Goal: Task Accomplishment & Management: Use online tool/utility

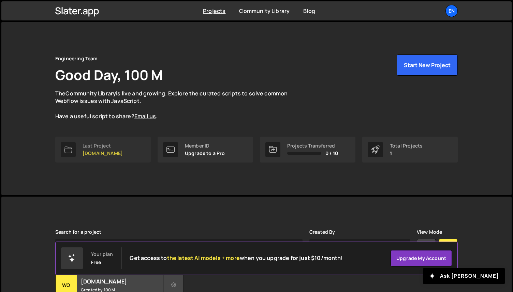
click at [121, 146] on link "Last Project [DOMAIN_NAME]" at bounding box center [102, 150] width 95 height 26
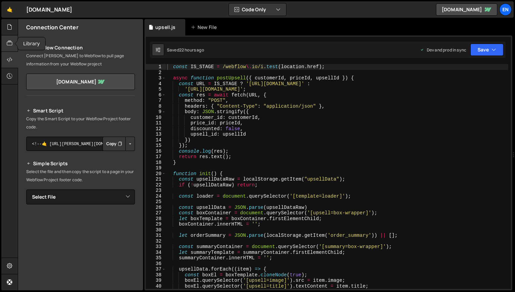
click at [12, 40] on icon at bounding box center [9, 43] width 5 height 7
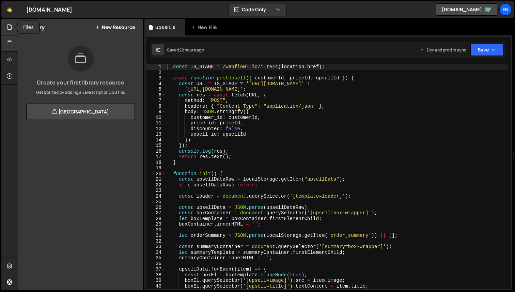
click at [10, 22] on div at bounding box center [9, 27] width 17 height 16
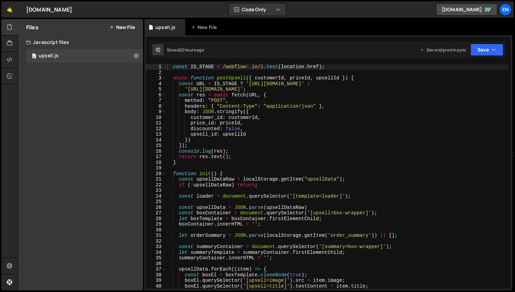
click at [125, 30] on button "New File" at bounding box center [122, 27] width 26 height 5
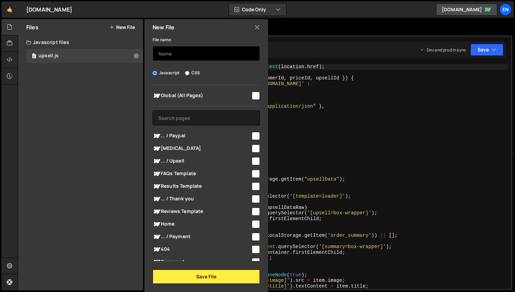
click at [187, 58] on input "text" at bounding box center [206, 53] width 107 height 15
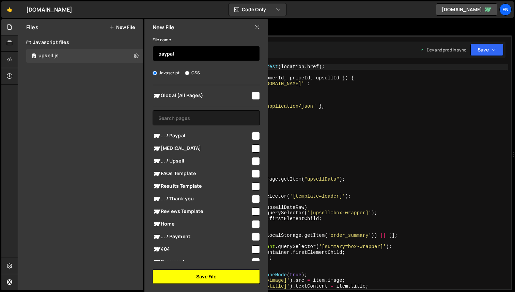
type input "paypal"
click at [216, 275] on button "Save File" at bounding box center [206, 277] width 107 height 14
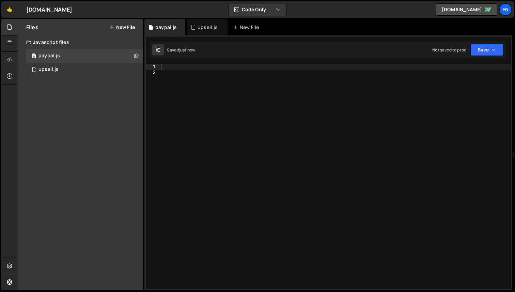
click at [203, 114] on div at bounding box center [335, 182] width 351 height 236
paste textarea "</script>"
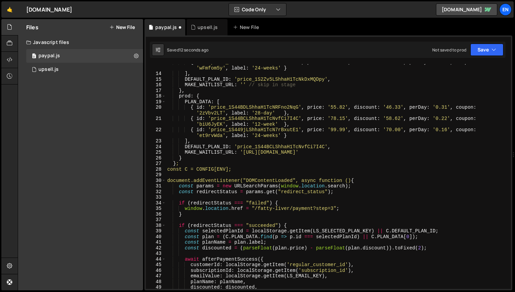
scroll to position [86, 0]
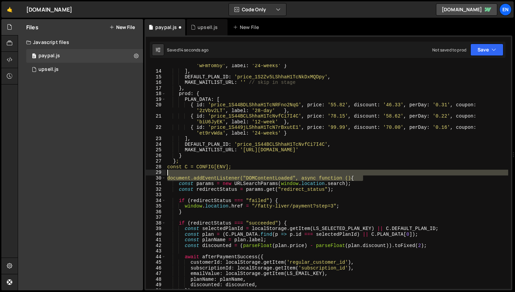
click at [372, 172] on div "{ id : 'price_1S2ZvzLShhaH1TcN8mVvdlsP' , price : '99.99' , discount : '70.00' …" at bounding box center [337, 178] width 343 height 242
type textarea "document.addEventListener("DOMContentLoaded", async function () {"
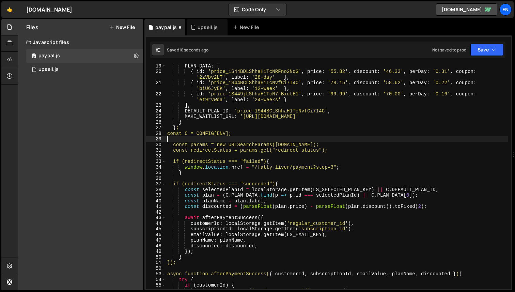
scroll to position [121, 0]
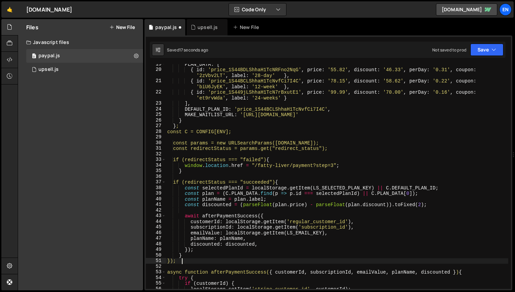
click at [210, 257] on div "PLAN_DATA : [ { id : 'price_1S44BDLShhaH1TcNRFno2NqG' , price : '55.82' , disco…" at bounding box center [337, 179] width 343 height 236
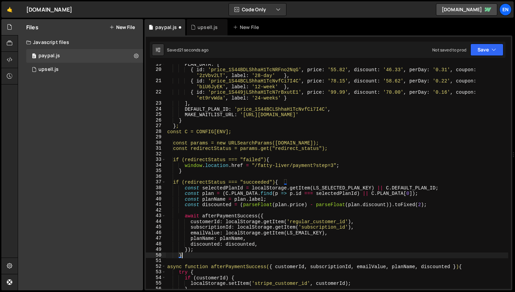
click at [209, 256] on div "PLAN_DATA : [ { id : 'price_1S44BDLShhaH1TcNRFno2NqG' , price : '55.82' , disco…" at bounding box center [337, 179] width 343 height 236
click at [201, 214] on div "PLAN_DATA : [ { id : 'price_1S44BDLShhaH1TcNRFno2NqG' , price : '55.82' , disco…" at bounding box center [337, 179] width 343 height 236
type textarea "await afterPaymentSuccess({"
click at [192, 259] on div "PLAN_DATA : [ { id : 'price_1S44BDLShhaH1TcNRFno2NqG' , price : '55.82' , disco…" at bounding box center [337, 179] width 343 height 236
click at [195, 255] on div "PLAN_DATA : [ { id : 'price_1S44BDLShhaH1TcNRFno2NqG' , price : '55.82' , disco…" at bounding box center [337, 179] width 343 height 236
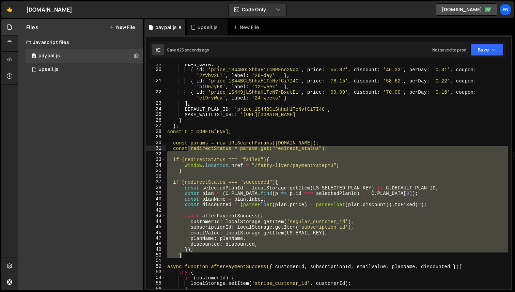
drag, startPoint x: 196, startPoint y: 256, endPoint x: 187, endPoint y: 148, distance: 108.8
click at [187, 148] on div "PLAN_DATA : [ { id : 'price_1S44BDLShhaH1TcNRFno2NqG' , price : '55.82' , disco…" at bounding box center [337, 179] width 343 height 236
click at [187, 214] on div "PLAN_DATA : [ { id : 'price_1S44BDLShhaH1TcNRFno2NqG' , price : '55.82' , disco…" at bounding box center [337, 176] width 343 height 225
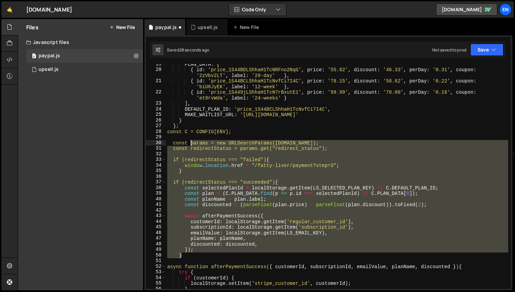
drag, startPoint x: 185, startPoint y: 256, endPoint x: 190, endPoint y: 142, distance: 114.3
click at [190, 142] on div "PLAN_DATA : [ { id : 'price_1S44BDLShhaH1TcNRFno2NqG' , price : '55.82' , disco…" at bounding box center [337, 179] width 343 height 236
type textarea "const params = new URLSearchParams(window.location.search); const redirectStatu…"
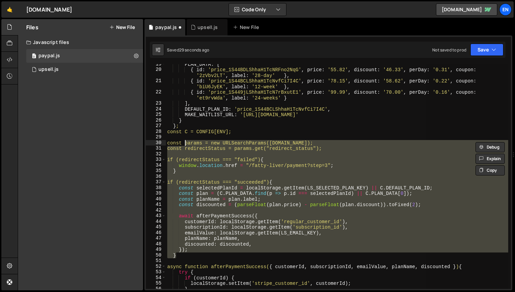
click at [205, 177] on div "PLAN_DATA : [ { id : 'price_1S44BDLShhaH1TcNRFno2NqG' , price : '55.82' , disco…" at bounding box center [337, 176] width 343 height 225
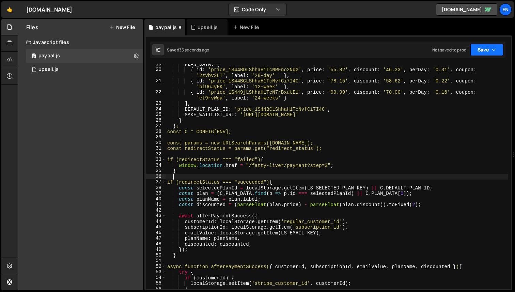
click at [495, 50] on icon "button" at bounding box center [494, 49] width 5 height 7
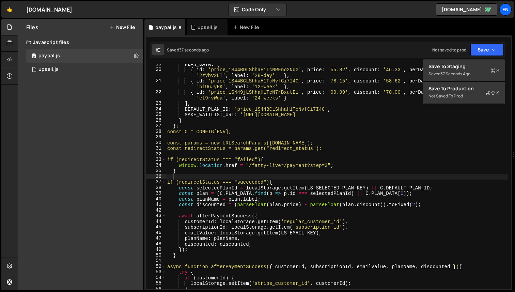
click at [495, 42] on div "Saved 37 seconds ago Not saved to prod Upgrade to Edit Save Save to Staging S S…" at bounding box center [328, 50] width 356 height 16
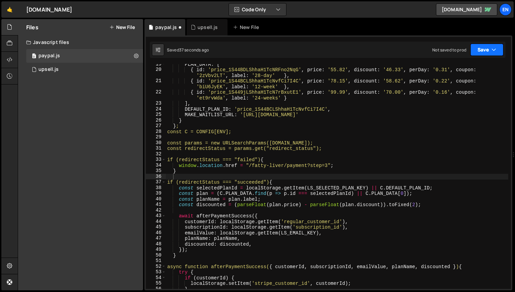
click at [486, 45] on button "Save" at bounding box center [487, 50] width 33 height 12
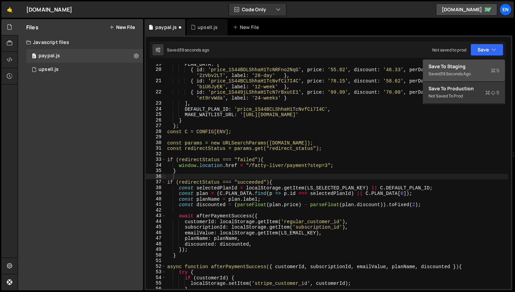
click at [471, 71] on div "39 seconds ago" at bounding box center [456, 74] width 30 height 6
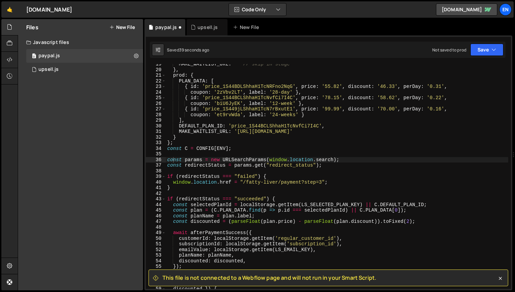
scroll to position [104, 0]
click at [11, 59] on icon at bounding box center [9, 59] width 5 height 7
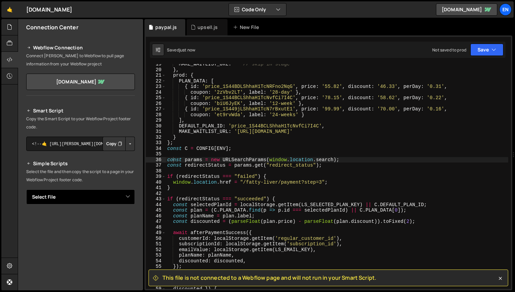
click at [57, 203] on select "Select File upsell.js paypal.js" at bounding box center [80, 197] width 109 height 15
select select "46550"
click at [26, 190] on select "Select File upsell.js paypal.js" at bounding box center [80, 197] width 109 height 15
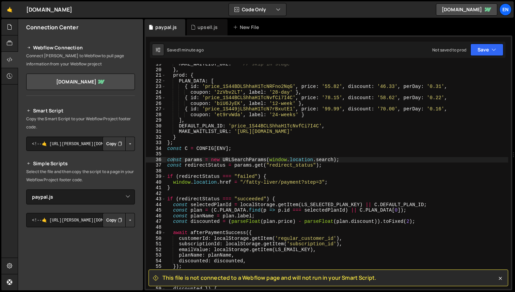
click at [107, 222] on button "Copy" at bounding box center [114, 220] width 23 height 14
click at [6, 28] on div at bounding box center [9, 27] width 17 height 16
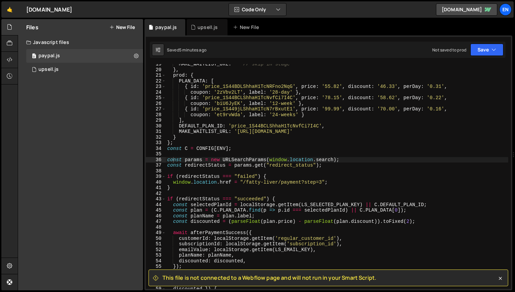
click at [128, 27] on button "New File" at bounding box center [122, 27] width 26 height 5
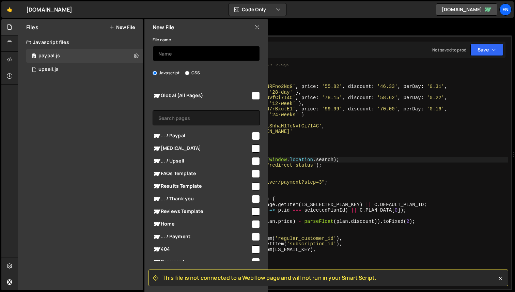
click at [190, 53] on input "text" at bounding box center [206, 53] width 107 height 15
type input "payment"
click at [501, 276] on icon at bounding box center [500, 278] width 7 height 7
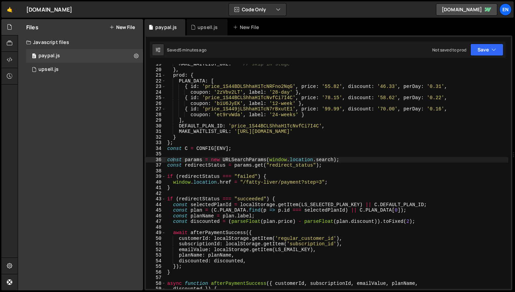
click at [129, 29] on button "New File" at bounding box center [122, 27] width 26 height 5
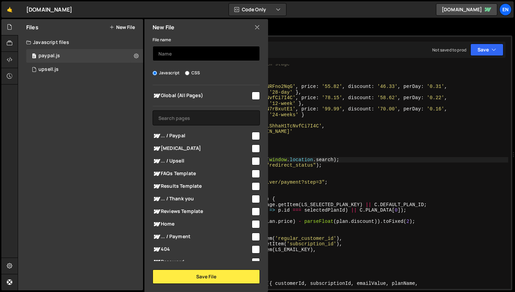
click at [195, 57] on input "text" at bounding box center [206, 53] width 107 height 15
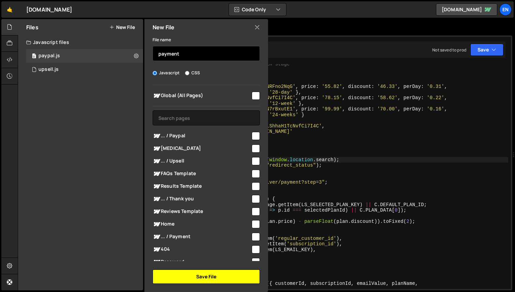
type input "payment"
click at [230, 277] on button "Save File" at bounding box center [206, 277] width 107 height 14
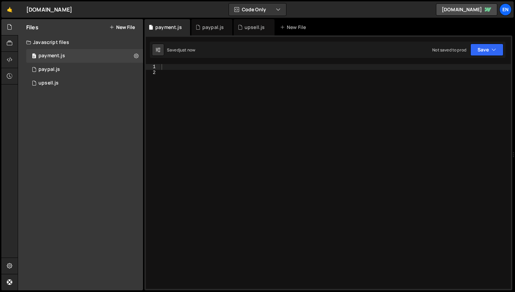
click at [202, 82] on div at bounding box center [335, 182] width 351 height 236
paste textarea "</script>"
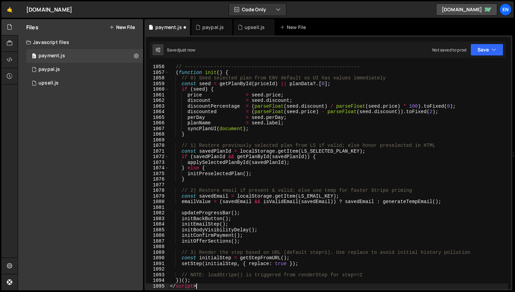
scroll to position [5995, 0]
click at [488, 50] on button "Save" at bounding box center [487, 50] width 33 height 12
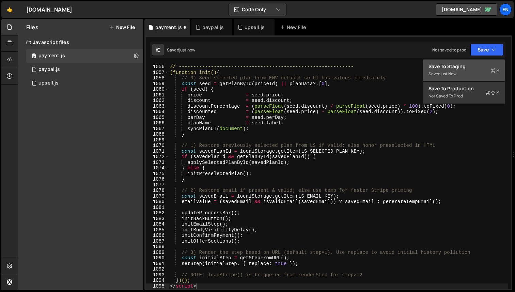
click at [465, 70] on div "Saved just now" at bounding box center [464, 74] width 71 height 8
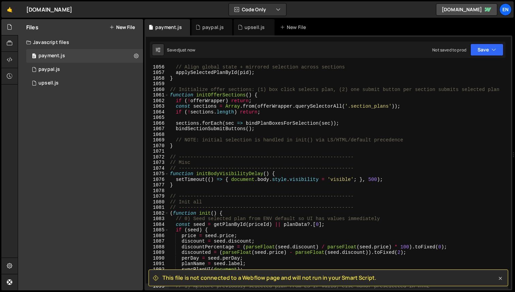
click at [500, 278] on icon at bounding box center [500, 278] width 3 height 3
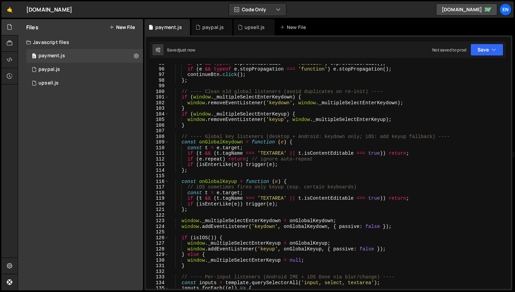
scroll to position [0, 0]
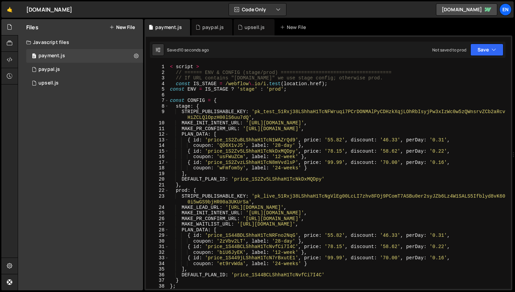
click at [170, 66] on div "< script > // ====== ENV & CONFIG (stage/prod) ================================…" at bounding box center [339, 182] width 340 height 236
click at [170, 87] on div "< script > // ====== ENV & CONFIG (stage/prod) ================================…" at bounding box center [339, 182] width 340 height 236
click at [170, 102] on div "< script > // ====== ENV & CONFIG (stage/prod) ================================…" at bounding box center [339, 182] width 340 height 236
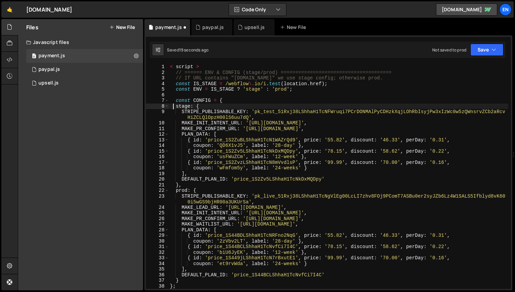
click at [174, 105] on div "< script > // ====== ENV & CONFIG (stage/prod) ================================…" at bounding box center [339, 182] width 340 height 236
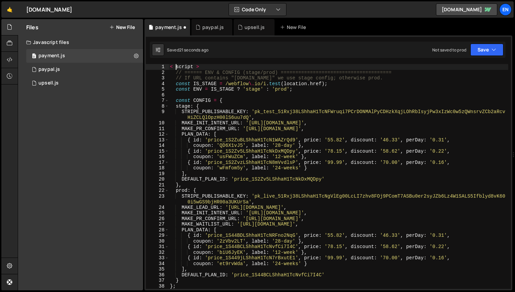
click at [176, 65] on div "< script > // ====== ENV & CONFIG (stage/prod) ================================…" at bounding box center [339, 182] width 340 height 236
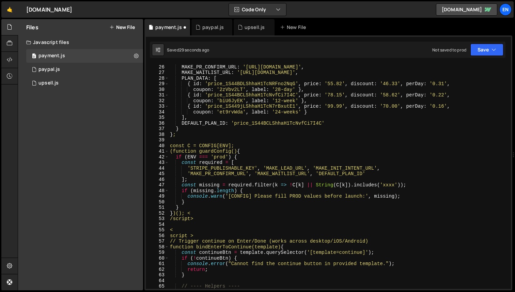
scroll to position [151, 0]
click at [226, 114] on div "MAKE_INIT_INTENT_URL : 'https://hook.us2.make.com/ygiw31jnujessx6guv9dp19vnpf9u…" at bounding box center [339, 177] width 340 height 236
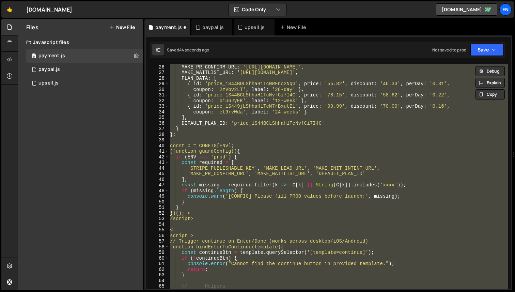
paste textarea "</script>"
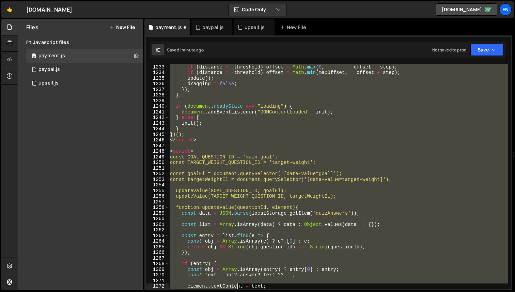
scroll to position [7007, 0]
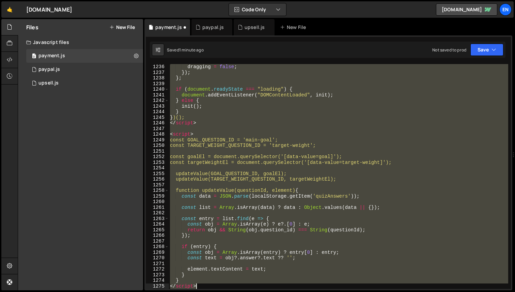
drag, startPoint x: 170, startPoint y: 201, endPoint x: 237, endPoint y: 292, distance: 112.6
click at [237, 292] on div "Hold on a sec... Are you certain you wish to leave this page? Any changes you'v…" at bounding box center [257, 146] width 515 height 292
type textarea "} </script>"
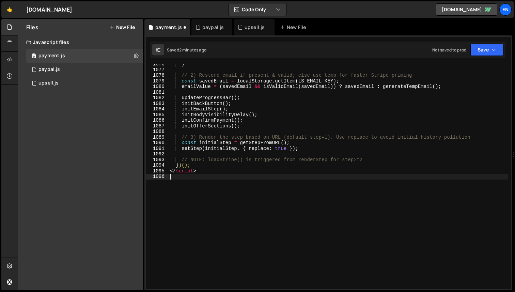
scroll to position [6110, 0]
click at [479, 51] on button "Save" at bounding box center [487, 50] width 33 height 12
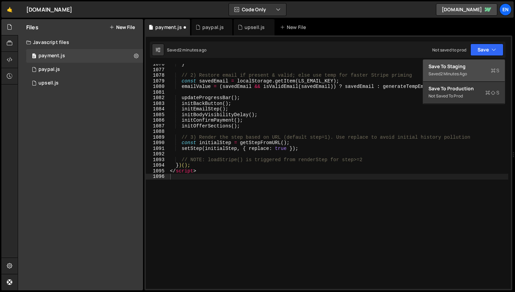
click at [462, 66] on div "Save to Staging S" at bounding box center [464, 66] width 71 height 7
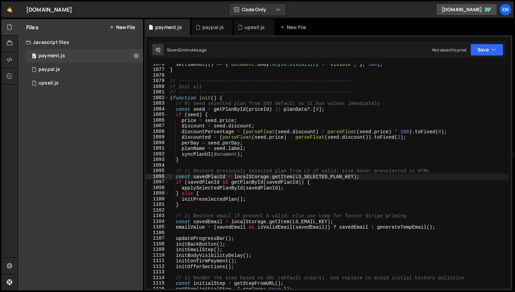
click at [124, 24] on div "Files New File" at bounding box center [80, 27] width 125 height 16
click at [124, 27] on button "New File" at bounding box center [122, 27] width 26 height 5
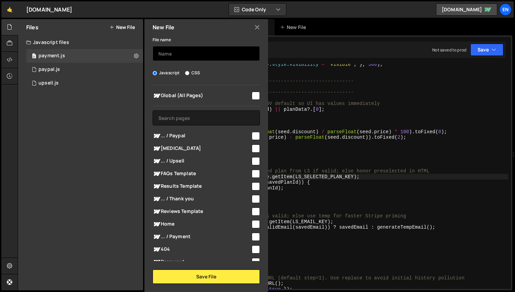
click at [175, 55] on input "text" at bounding box center [206, 53] width 107 height 15
type input "payment-supporter"
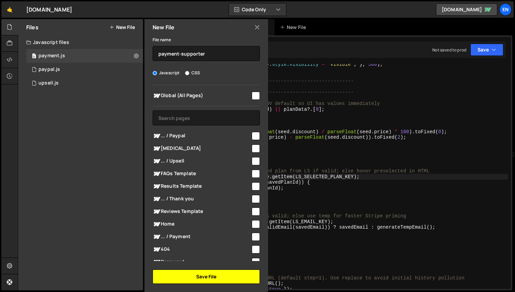
click at [212, 281] on button "Save File" at bounding box center [206, 277] width 107 height 14
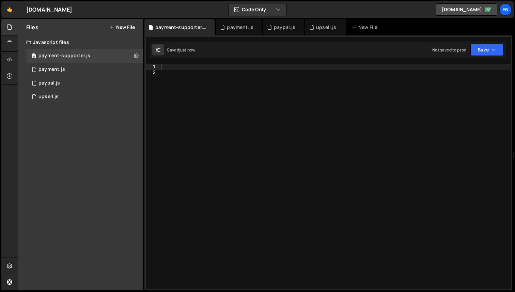
click at [255, 193] on div at bounding box center [335, 182] width 351 height 236
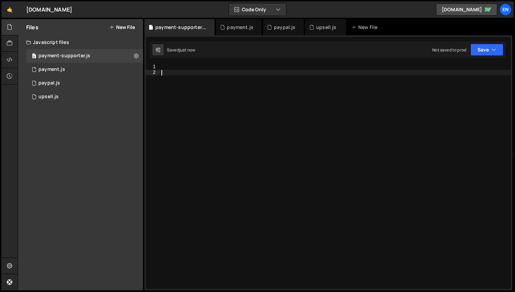
paste textarea "</script>"
type textarea "</script>"
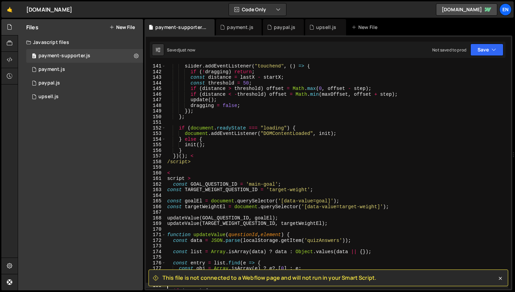
scroll to position [948, 0]
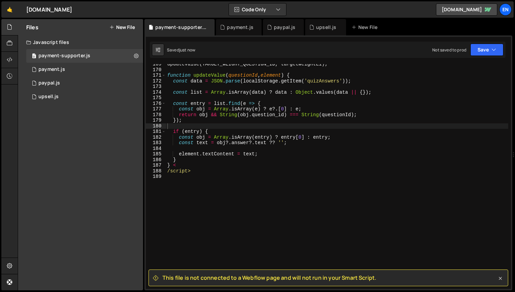
click at [499, 279] on icon at bounding box center [500, 278] width 3 height 3
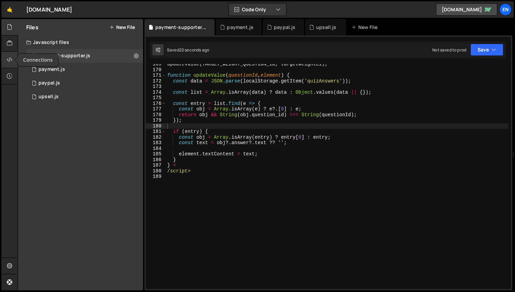
click at [11, 59] on icon at bounding box center [9, 59] width 5 height 7
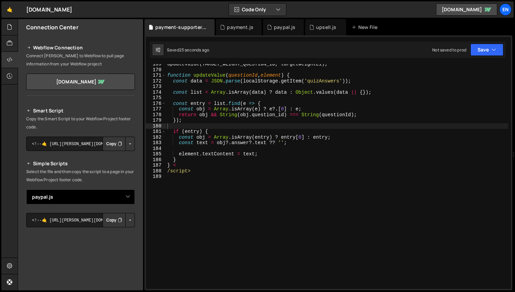
click at [79, 194] on select "Select File upsell.js paypal.js payment.js payment-supporter.js" at bounding box center [80, 197] width 109 height 15
click at [26, 190] on select "Select File upsell.js paypal.js payment.js payment-supporter.js" at bounding box center [80, 197] width 109 height 15
click at [108, 218] on button "Copy" at bounding box center [114, 220] width 23 height 14
click at [109, 220] on button "Copy" at bounding box center [114, 220] width 23 height 14
click at [106, 217] on button "Copy" at bounding box center [114, 220] width 23 height 14
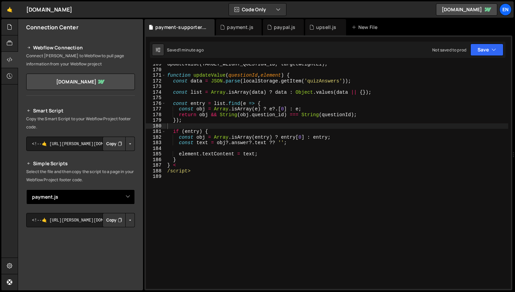
click at [91, 196] on select "Select File upsell.js paypal.js payment.js payment-supporter.js" at bounding box center [80, 197] width 109 height 15
select select "46552"
click at [26, 190] on select "Select File upsell.js paypal.js payment.js payment-supporter.js" at bounding box center [80, 197] width 109 height 15
click at [104, 218] on button "Copy" at bounding box center [114, 220] width 23 height 14
click at [14, 30] on div at bounding box center [9, 27] width 17 height 16
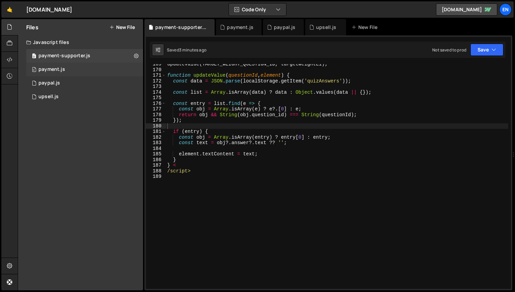
click at [84, 66] on div "0 payment.js 0" at bounding box center [84, 70] width 117 height 14
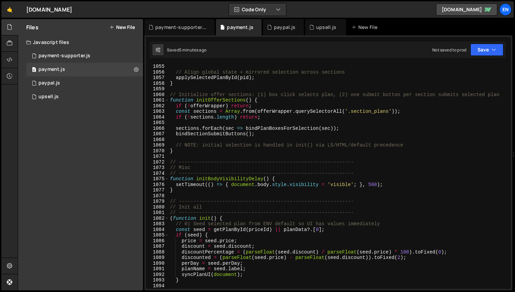
scroll to position [6200, 0]
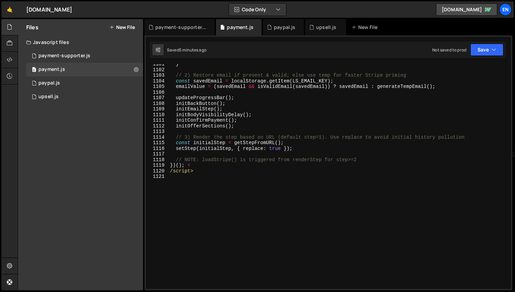
click at [169, 171] on div "} // 2) Restore email if present & valid; else use temp for faster Stripe primi…" at bounding box center [339, 179] width 340 height 236
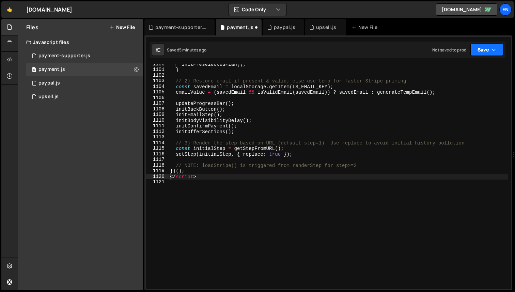
click at [486, 46] on button "Save" at bounding box center [487, 50] width 33 height 12
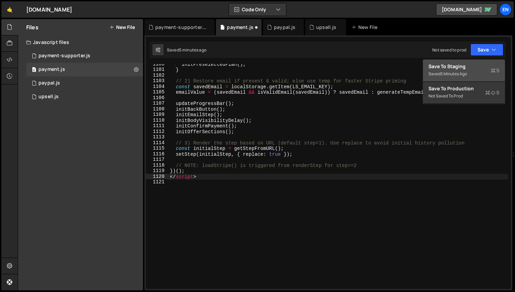
click at [456, 72] on div "5 minutes ago" at bounding box center [454, 74] width 27 height 6
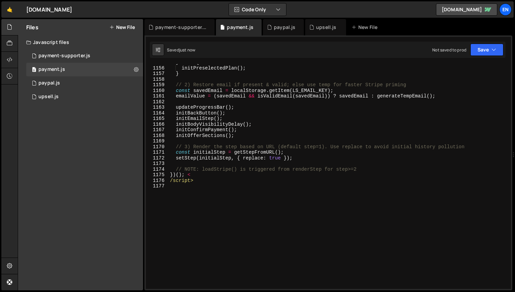
scroll to position [6515, 0]
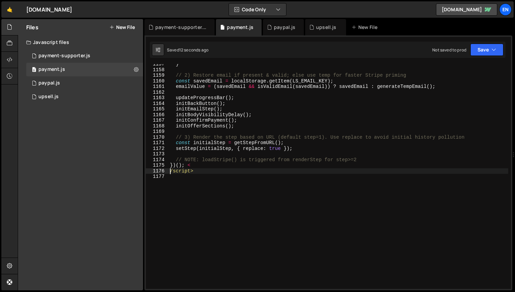
click at [170, 169] on div "} // 2) Restore email if present & valid; else use temp for faster Stripe primi…" at bounding box center [339, 179] width 340 height 236
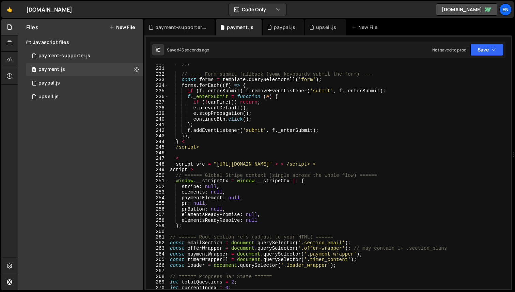
scroll to position [1303, 0]
click at [177, 164] on div "}) ; // ---- Form submit fallback (some keyboards submit the form) ---- const f…" at bounding box center [339, 178] width 340 height 236
type textarea "<script src = "https://js.stripe.com/v3" > < /script> <"
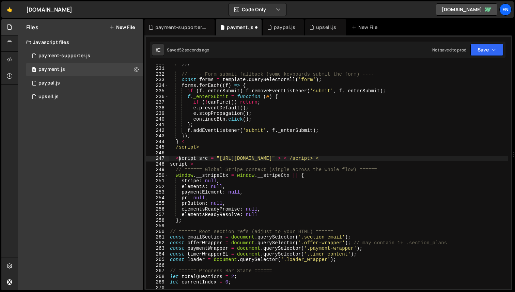
click at [293, 155] on div "}) ; // ---- Form submit fallback (some keyboards submit the form) ---- const f…" at bounding box center [339, 178] width 340 height 236
click at [295, 158] on div "}) ; // ---- Form submit fallback (some keyboards submit the form) ---- const f…" at bounding box center [339, 178] width 340 height 236
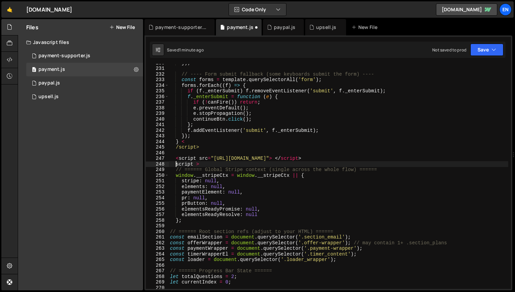
scroll to position [0, 0]
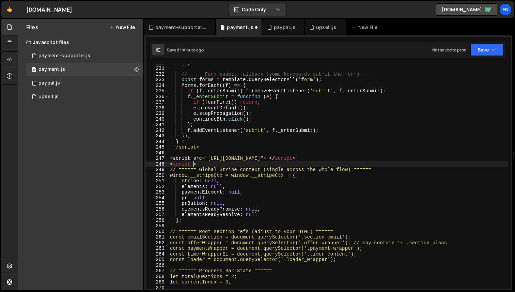
click at [193, 166] on div "}) ; // ---- Form submit fallback (some keyboards submit the form) ---- const f…" at bounding box center [339, 178] width 340 height 236
click at [232, 178] on div "}) ; // ---- Form submit fallback (some keyboards submit the form) ---- const f…" at bounding box center [339, 178] width 340 height 236
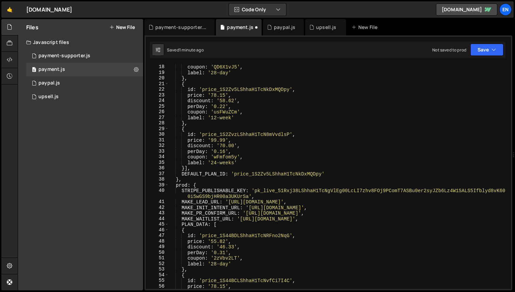
scroll to position [0, 0]
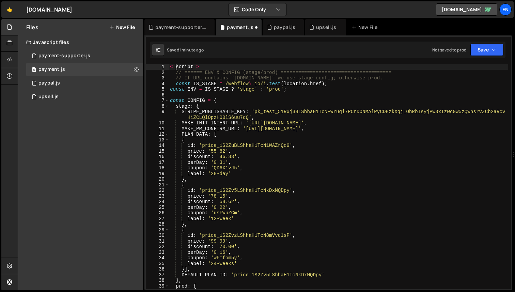
click at [176, 65] on div "< script > // ====== ENV & CONFIG (stage/prod) ================================…" at bounding box center [339, 185] width 340 height 242
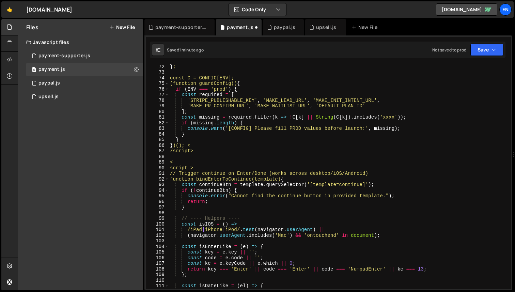
scroll to position [407, 0]
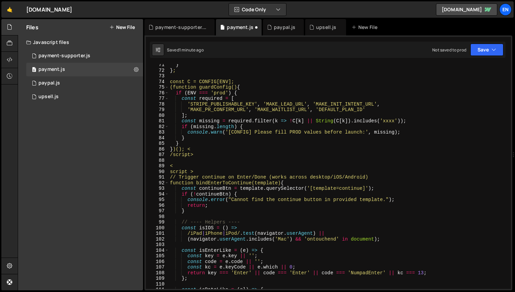
click at [169, 156] on div "} } ; const C = CONFIG[ENV]; (function guardConfig() { if ( ENV === 'prod' ) { …" at bounding box center [339, 180] width 340 height 236
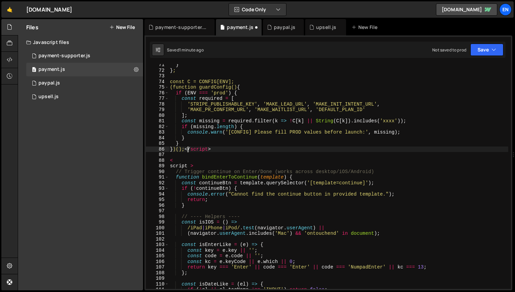
type textarea "</script>"
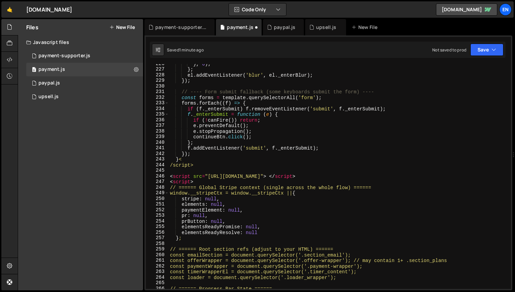
scroll to position [1277, 0]
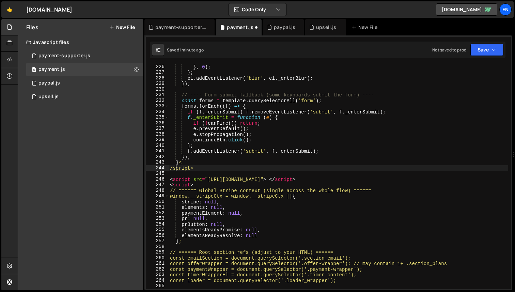
click at [177, 167] on div "} , 0 ) ; } ; el . addEventListener ( 'blur' , el . _enterBlur ) ; }) ; // ----…" at bounding box center [339, 182] width 340 height 236
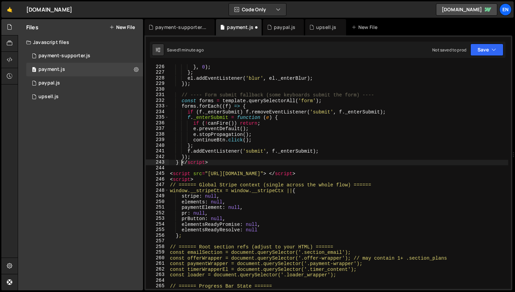
scroll to position [0, 0]
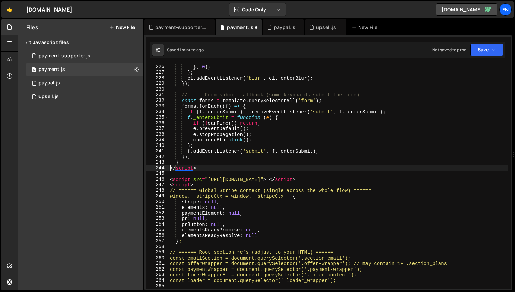
click at [224, 251] on div "} , 0 ) ; } ; el . addEventListener ( 'blur' , el . _enterBlur ) ; }) ; // ----…" at bounding box center [339, 182] width 340 height 236
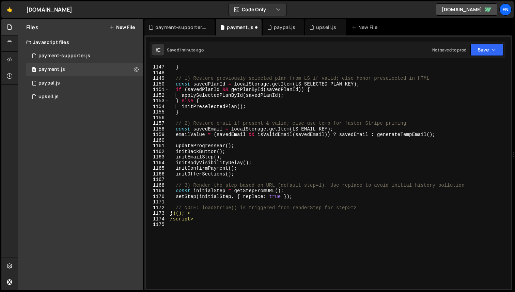
scroll to position [6504, 0]
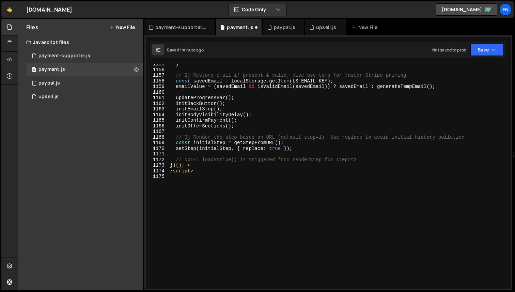
click at [170, 171] on div "} // 2) Restore email if present & valid; else use temp for faster Stripe primi…" at bounding box center [339, 179] width 340 height 236
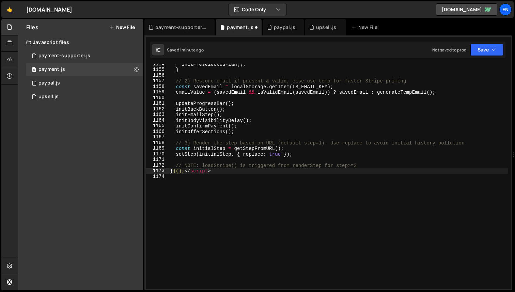
scroll to position [0, 0]
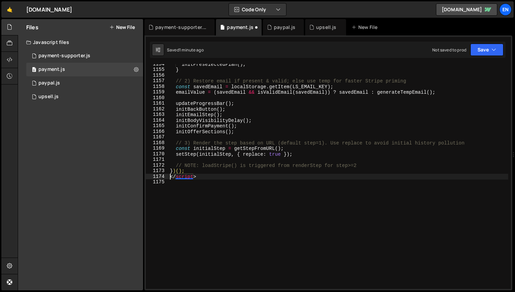
click at [245, 134] on div "initPreselectedPlan ( ) ; } // 2) Restore email if present & valid; else use te…" at bounding box center [339, 179] width 340 height 236
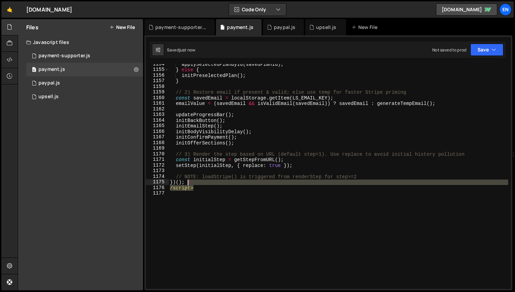
drag, startPoint x: 200, startPoint y: 190, endPoint x: 186, endPoint y: 183, distance: 14.9
click at [186, 183] on div "applySelectedPlanById ( savedPlanId ) ; } else { initPreselectedPlan ( ) ; } //…" at bounding box center [339, 179] width 340 height 236
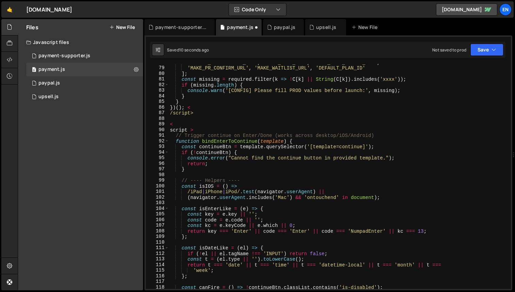
scroll to position [0, 0]
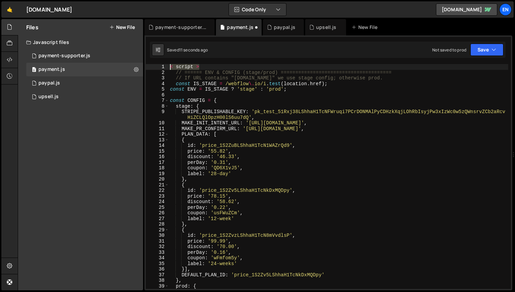
drag, startPoint x: 204, startPoint y: 67, endPoint x: 157, endPoint y: 64, distance: 47.1
click at [157, 64] on div "})(); 1 2 3 4 5 6 7 8 9 10 11 12 13 14 15 16 17 18 19 20 21 22 23 24 25 26 27 2…" at bounding box center [328, 176] width 365 height 225
type textarea "< script >"
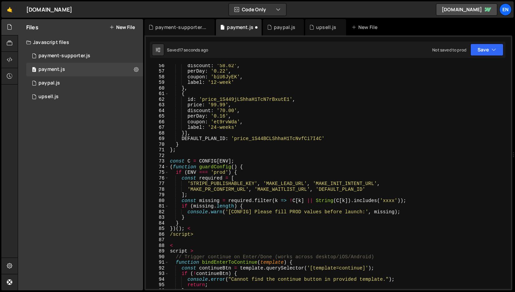
scroll to position [406, 0]
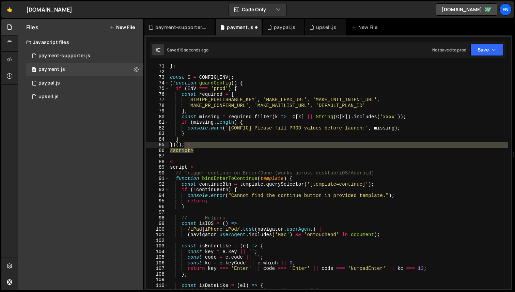
drag, startPoint x: 198, startPoint y: 150, endPoint x: 184, endPoint y: 144, distance: 15.6
click at [184, 144] on div "} ; const C = CONFIG [ ENV ] ; ( function guardConfig ( ) { if ( ENV === 'prod'…" at bounding box center [339, 181] width 340 height 236
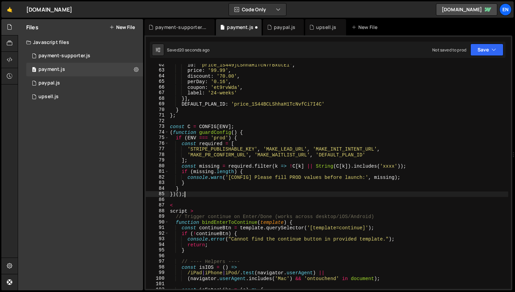
scroll to position [373, 0]
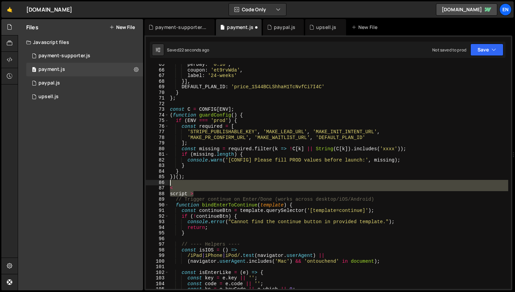
drag, startPoint x: 198, startPoint y: 192, endPoint x: 191, endPoint y: 184, distance: 10.9
click at [191, 183] on div "perDay : '0.16' , coupon : 'et9rvWda' , label : '24-weeks' }] , DEFAULT_PLAN_ID…" at bounding box center [339, 180] width 340 height 236
type textarea "<"
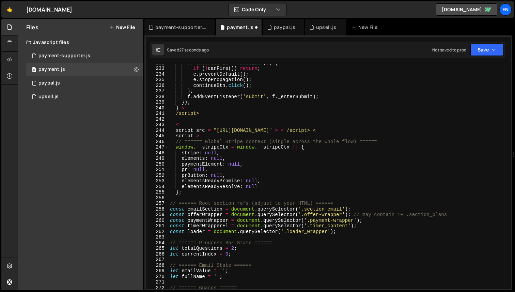
scroll to position [1308, 0]
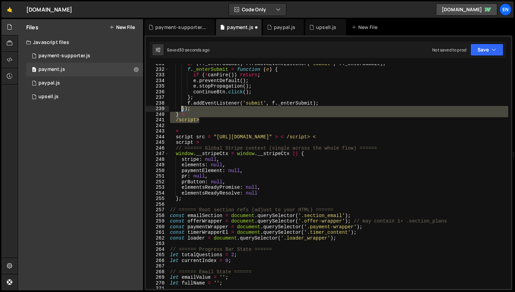
drag, startPoint x: 203, startPoint y: 118, endPoint x: 181, endPoint y: 111, distance: 23.3
click at [181, 111] on div "if ( f . _enterSubmit ) f . removeEventListener ( 'submit' , f . _enterSubmit )…" at bounding box center [339, 179] width 340 height 236
click at [197, 118] on div "if ( f . _enterSubmit ) f . removeEventListener ( 'submit' , f . _enterSubmit )…" at bounding box center [339, 176] width 340 height 225
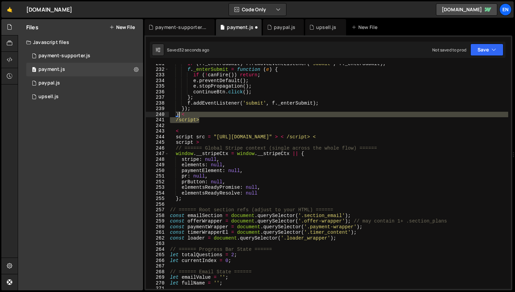
drag, startPoint x: 201, startPoint y: 118, endPoint x: 179, endPoint y: 114, distance: 23.1
click at [179, 114] on div "if ( f . _enterSubmit ) f . removeEventListener ( 'submit' , f . _enterSubmit )…" at bounding box center [339, 179] width 340 height 236
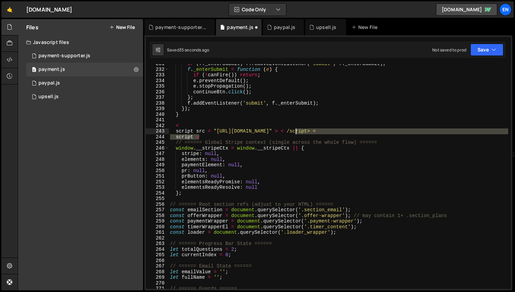
drag, startPoint x: 205, startPoint y: 137, endPoint x: 297, endPoint y: 132, distance: 92.2
click at [297, 132] on div "if ( f . _enterSubmit ) f . removeEventListener ( 'submit' , f . _enterSubmit )…" at bounding box center [339, 179] width 340 height 236
click at [343, 139] on div "if ( f . _enterSubmit ) f . removeEventListener ( 'submit' , f . _enterSubmit )…" at bounding box center [339, 176] width 340 height 225
drag, startPoint x: 341, startPoint y: 138, endPoint x: 329, endPoint y: 131, distance: 13.7
click at [329, 131] on div "if ( f . _enterSubmit ) f . removeEventListener ( 'submit' , f . _enterSubmit )…" at bounding box center [339, 179] width 340 height 236
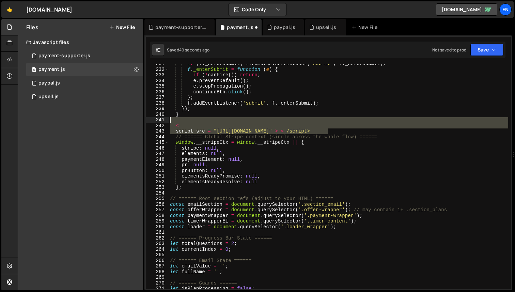
drag, startPoint x: 339, startPoint y: 130, endPoint x: 323, endPoint y: 119, distance: 19.2
click at [323, 119] on div "if ( f . _enterSubmit ) f . removeEventListener ( 'submit' , f . _enterSubmit )…" at bounding box center [339, 179] width 340 height 236
type textarea "<"
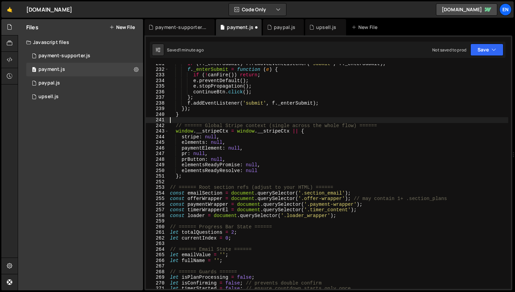
click at [300, 126] on div "if ( f . _enterSubmit ) f . removeEventListener ( 'submit' , f . _enterSubmit )…" at bounding box center [339, 179] width 340 height 236
type textarea "// ====== Global Stripe context (single across the whole flow) ======"
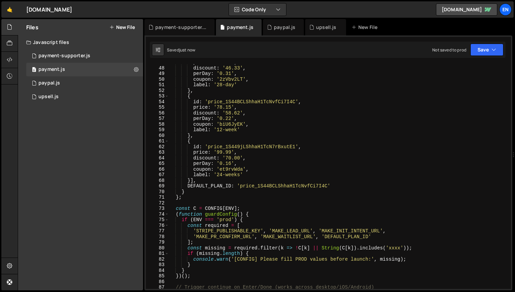
scroll to position [0, 0]
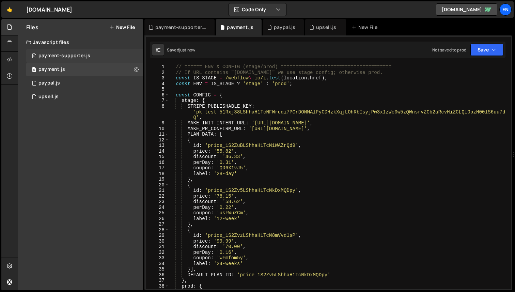
click at [123, 53] on div "0 payment-supporter.js 0" at bounding box center [84, 56] width 117 height 14
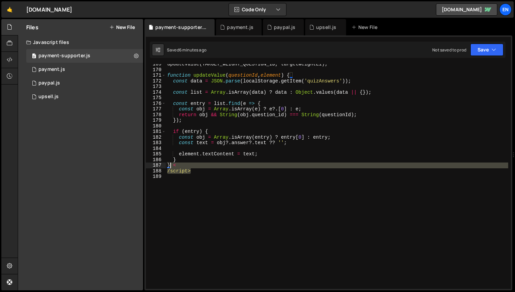
drag, startPoint x: 194, startPoint y: 172, endPoint x: 170, endPoint y: 166, distance: 24.7
click at [170, 166] on div "updateValue ( TARGET_WEIGHT_QUESTION_ID , targetWeightEl ) ; function updateVal…" at bounding box center [337, 179] width 343 height 236
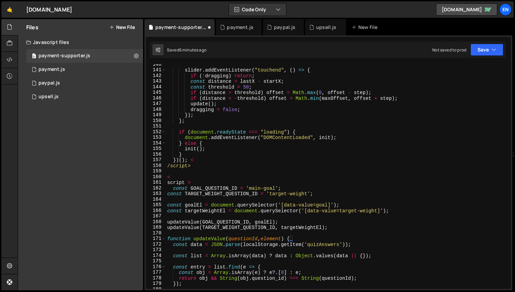
scroll to position [781, 0]
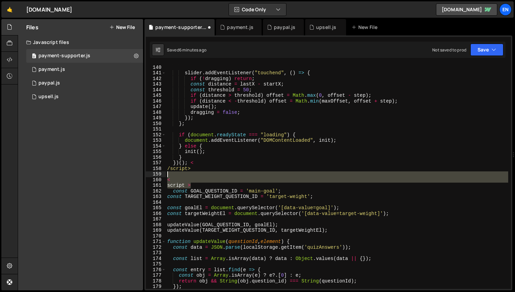
drag, startPoint x: 194, startPoint y: 185, endPoint x: 185, endPoint y: 174, distance: 14.1
click at [185, 174] on div "} , { passive : false }) ; slider . addEventListener ( "touchend" , ( ) => { if…" at bounding box center [337, 177] width 343 height 236
type textarea "<"
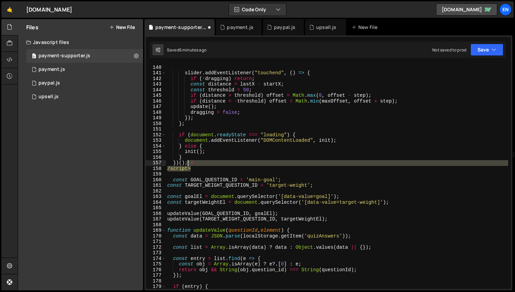
drag, startPoint x: 199, startPoint y: 170, endPoint x: 186, endPoint y: 162, distance: 15.2
click at [186, 162] on div "} , { passive : false }) ; slider . addEventListener ( "touchend" , ( ) => { if…" at bounding box center [337, 177] width 343 height 236
type textarea "})();"
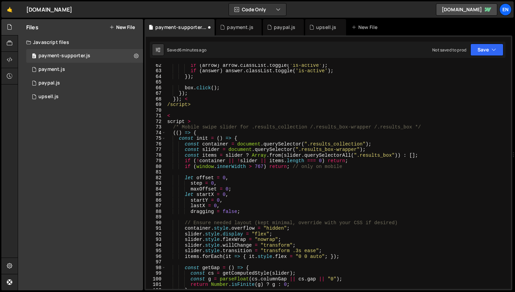
scroll to position [344, 0]
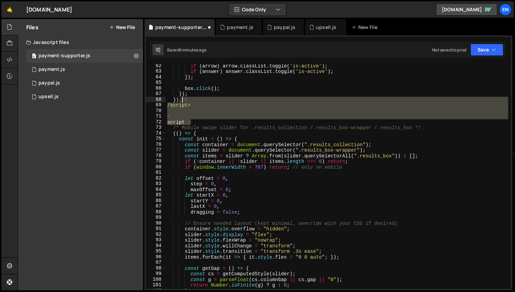
drag, startPoint x: 194, startPoint y: 119, endPoint x: 182, endPoint y: 99, distance: 23.2
click at [182, 99] on div "if ( arrow ) arrow . classList . toggle ( 'is-active' ) ; if ( answer ) answer …" at bounding box center [337, 181] width 343 height 236
type textarea "});"
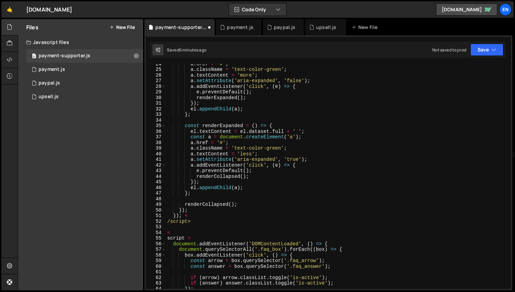
scroll to position [132, 0]
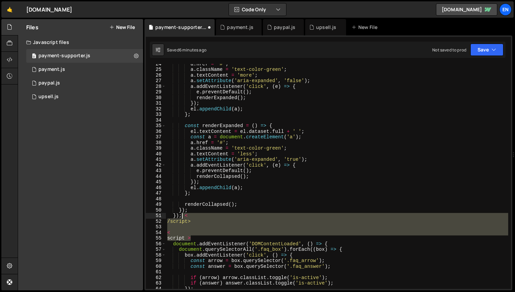
drag, startPoint x: 194, startPoint y: 238, endPoint x: 182, endPoint y: 215, distance: 25.5
click at [182, 215] on div "a . href = '#' ; a . className = 'text-color-green' ; a . textContent = 'more' …" at bounding box center [337, 179] width 343 height 236
type textarea "});"
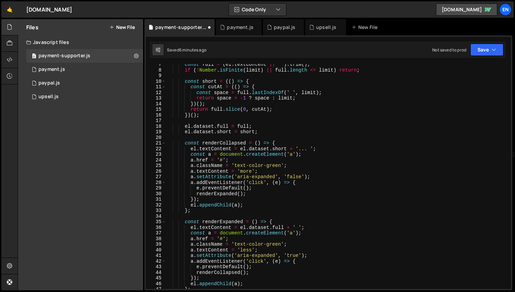
scroll to position [0, 0]
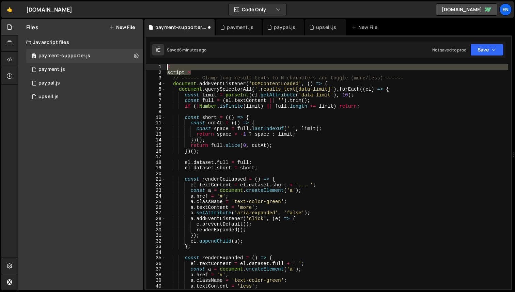
drag, startPoint x: 194, startPoint y: 72, endPoint x: 152, endPoint y: 66, distance: 42.4
click at [152, 66] on div "1 2 3 4 5 6 7 8 9 10 11 12 13 14 15 16 17 18 19 20 21 22 23 24 25 26 27 28 29 3…" at bounding box center [328, 176] width 365 height 225
type textarea "< script >"
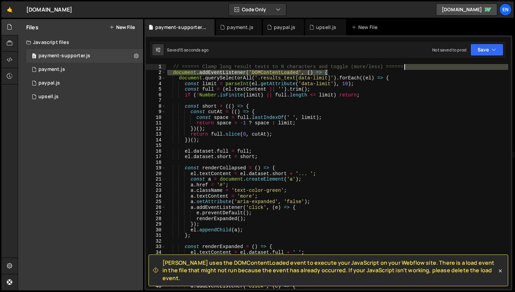
drag, startPoint x: 411, startPoint y: 73, endPoint x: 411, endPoint y: 69, distance: 4.1
click at [411, 69] on div "// ====== Clamp long result texts to N characters and toggle (more/less) ======…" at bounding box center [337, 182] width 343 height 236
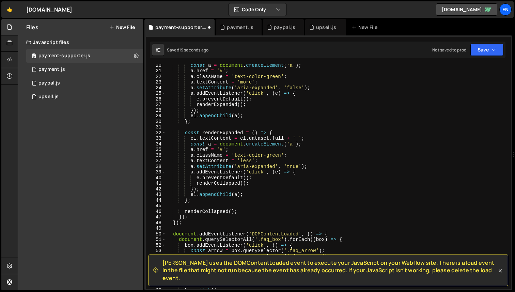
scroll to position [111, 0]
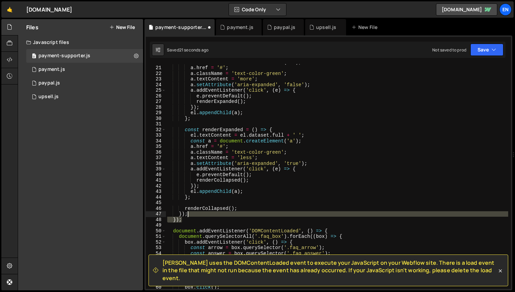
drag, startPoint x: 199, startPoint y: 221, endPoint x: 196, endPoint y: 213, distance: 7.5
click at [196, 213] on div "const a = document . createElement ( 'a' ) ; a . href = '#' ; a . className = '…" at bounding box center [337, 177] width 343 height 236
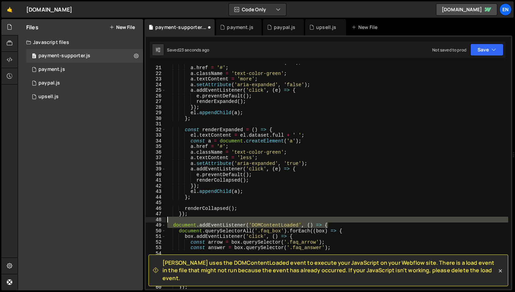
drag, startPoint x: 340, startPoint y: 226, endPoint x: 337, endPoint y: 221, distance: 6.0
click at [337, 221] on div "const a = document . createElement ( 'a' ) ; a . href = '#' ; a . className = '…" at bounding box center [337, 177] width 343 height 236
type textarea "document.addEventListener('DOMContentLoaded', () => {"
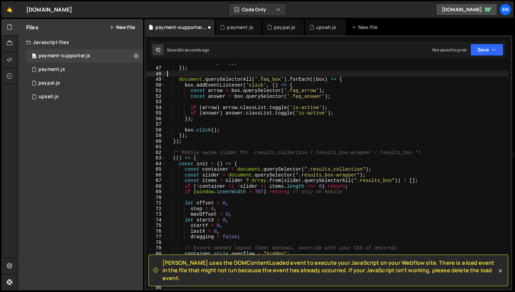
scroll to position [258, 0]
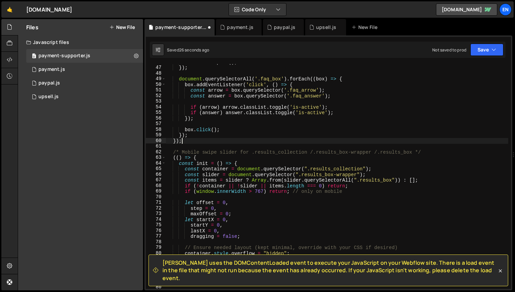
drag, startPoint x: 196, startPoint y: 139, endPoint x: 195, endPoint y: 136, distance: 3.4
click at [195, 136] on div "renderCollapsed ( ) ; }) ; document . querySelectorAll ( '.faq_box' ) . forEach…" at bounding box center [337, 177] width 343 height 236
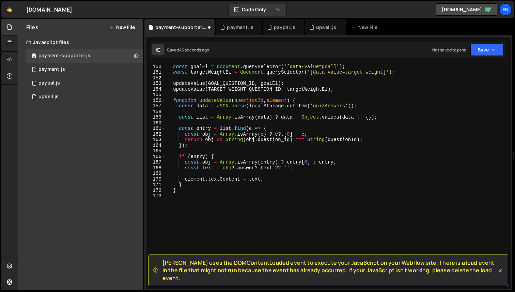
scroll to position [214, 0]
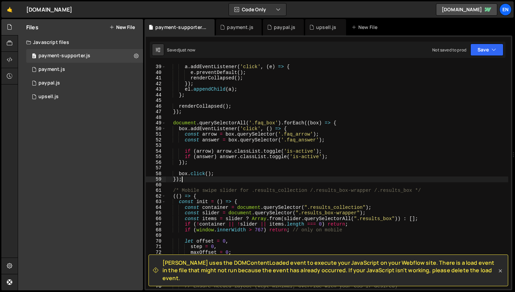
type textarea "});"
click at [500, 274] on icon at bounding box center [500, 271] width 7 height 7
